Goal: Navigation & Orientation: Find specific page/section

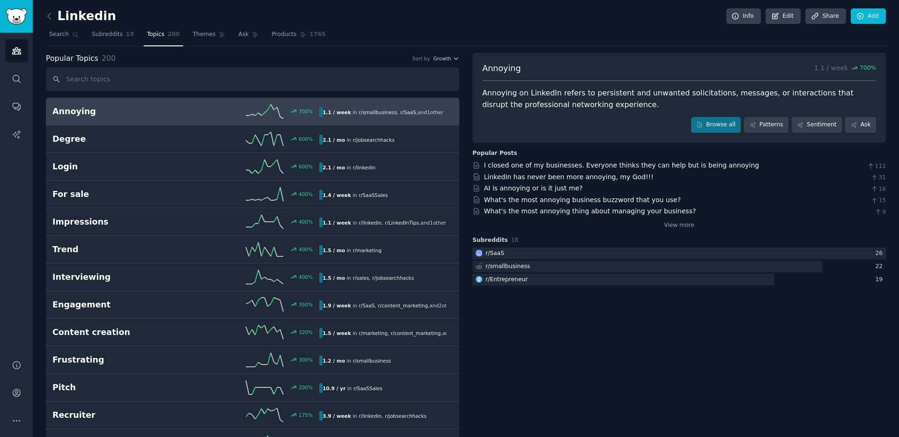
click at [298, 12] on div "Linkedin Info Edit Share Add" at bounding box center [466, 17] width 840 height 19
click at [430, 30] on nav "Search Subreddits 18 Topics 200 Themes Ask Products 1765" at bounding box center [466, 36] width 840 height 19
click at [456, 59] on icon "button" at bounding box center [456, 58] width 7 height 7
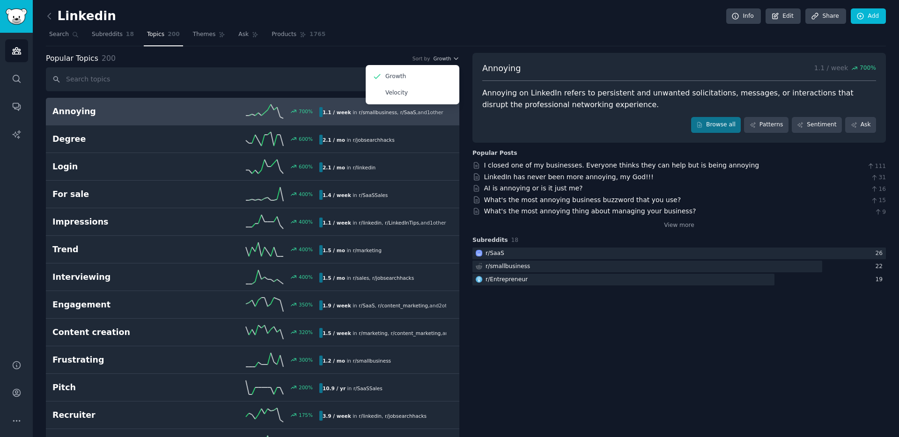
click at [445, 41] on nav "Search Subreddits 18 Topics 200 Themes Ask Products 1765" at bounding box center [466, 36] width 840 height 19
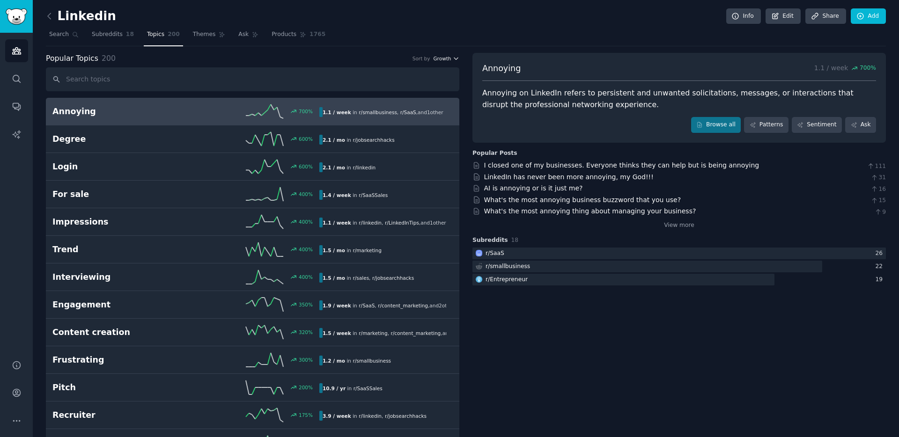
click at [449, 56] on span "Growth" at bounding box center [442, 58] width 18 height 7
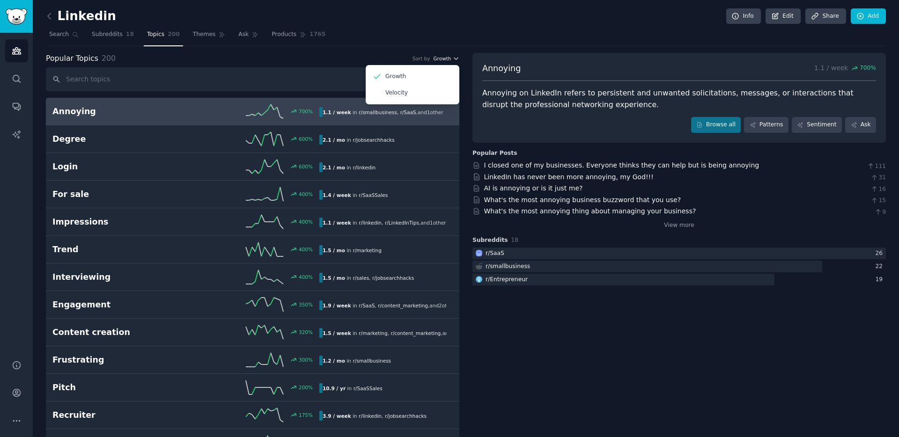
click at [453, 61] on icon "button" at bounding box center [456, 58] width 7 height 7
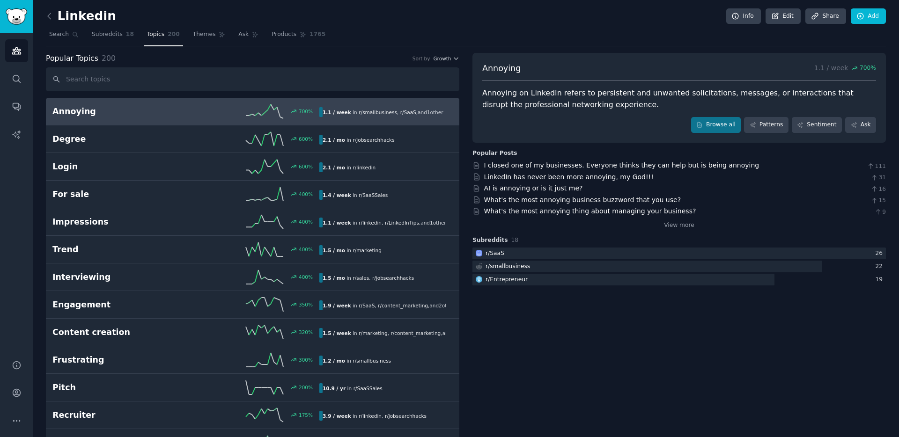
click at [452, 42] on nav "Search Subreddits 18 Topics 200 Themes Ask Products 1765" at bounding box center [466, 36] width 840 height 19
click at [454, 59] on icon "button" at bounding box center [456, 58] width 7 height 7
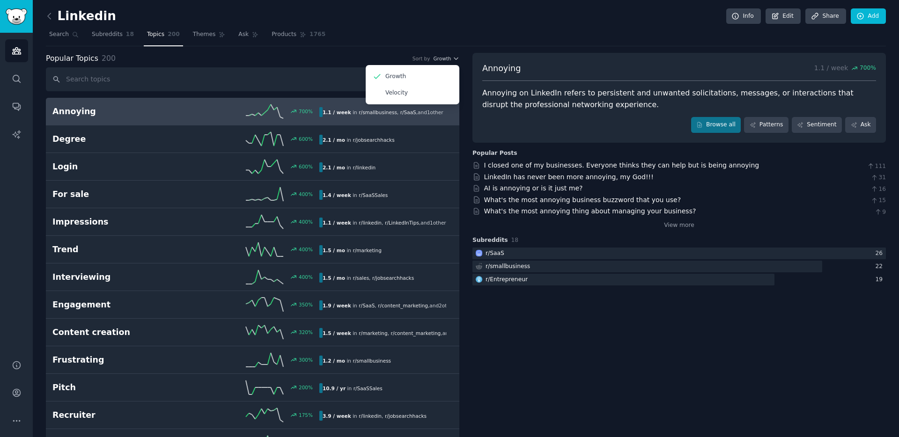
click at [448, 36] on nav "Search Subreddits 18 Topics 200 Themes Ask Products 1765" at bounding box center [466, 36] width 840 height 19
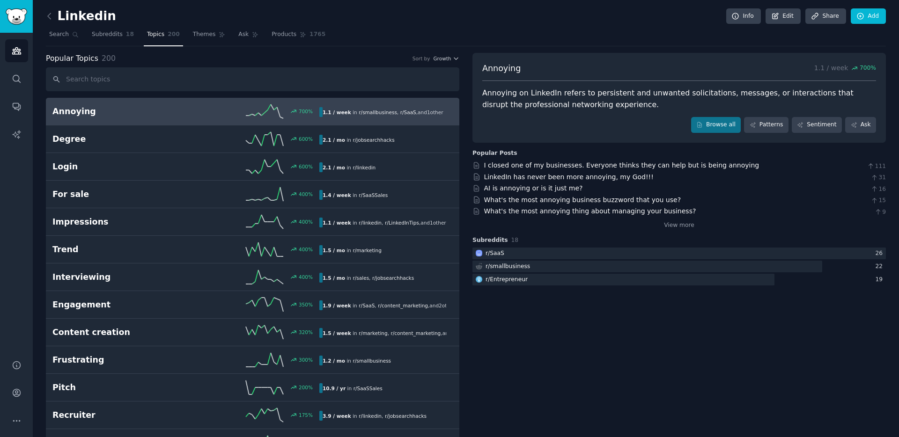
click at [435, 34] on nav "Search Subreddits 18 Topics 200 Themes Ask Products 1765" at bounding box center [466, 36] width 840 height 19
